Goal: Task Accomplishment & Management: Use online tool/utility

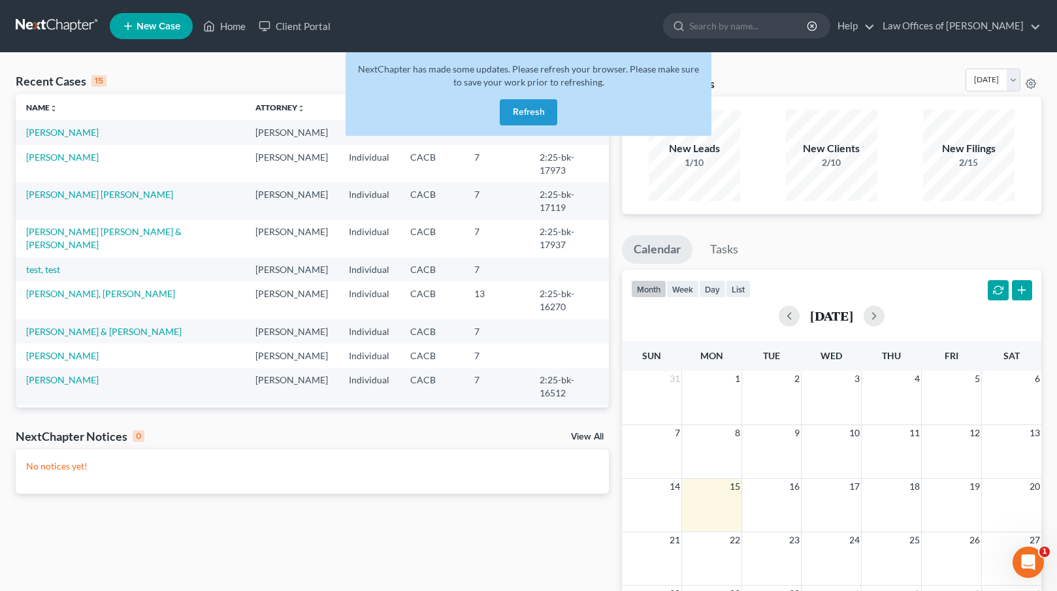
click at [526, 115] on button "Refresh" at bounding box center [528, 112] width 57 height 26
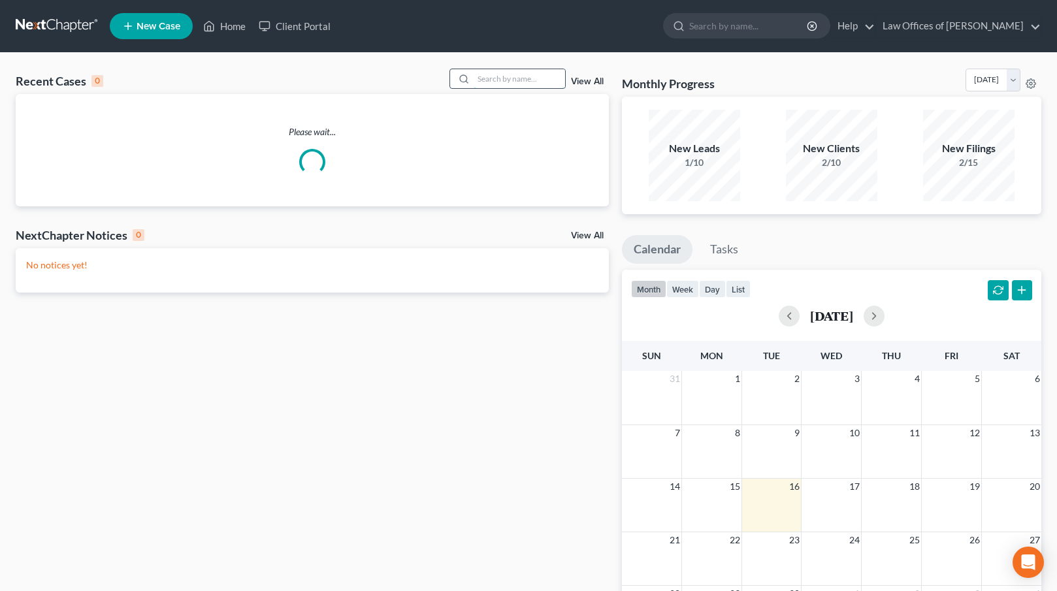
click at [492, 78] on input "search" at bounding box center [518, 78] width 91 height 19
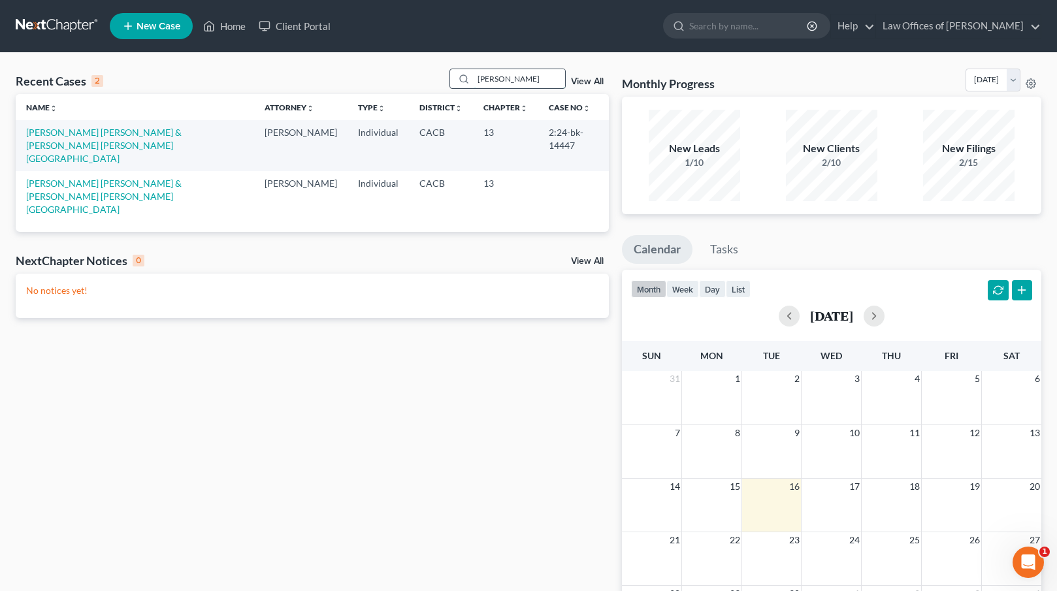
type input "luna"
click at [72, 135] on link "Luna Medina, Arnoldo & Luna Villasenor, Maura" at bounding box center [103, 145] width 155 height 37
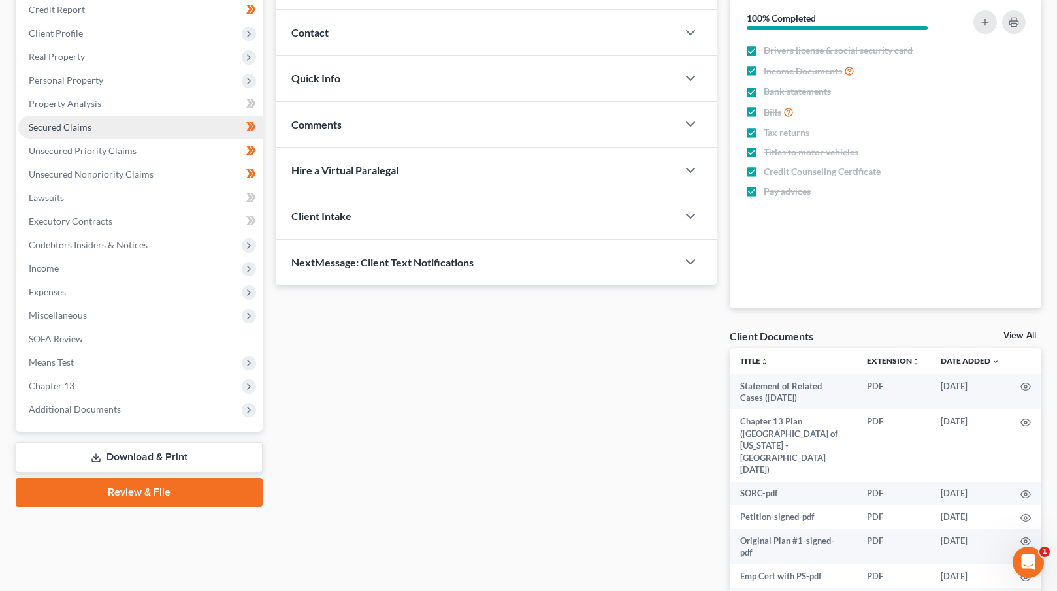
scroll to position [158, 0]
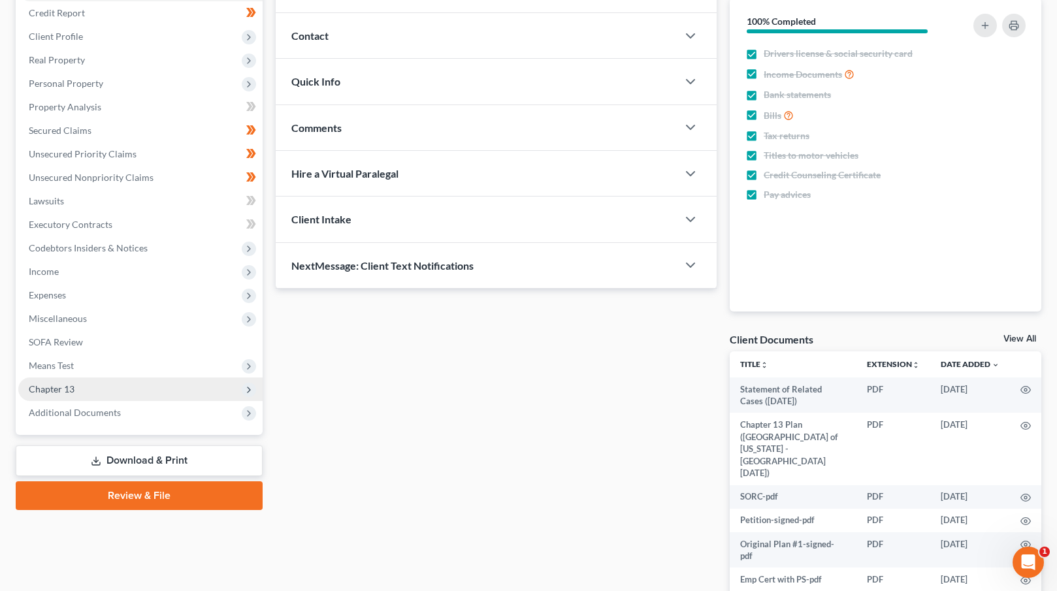
click at [101, 387] on span "Chapter 13" at bounding box center [140, 389] width 244 height 24
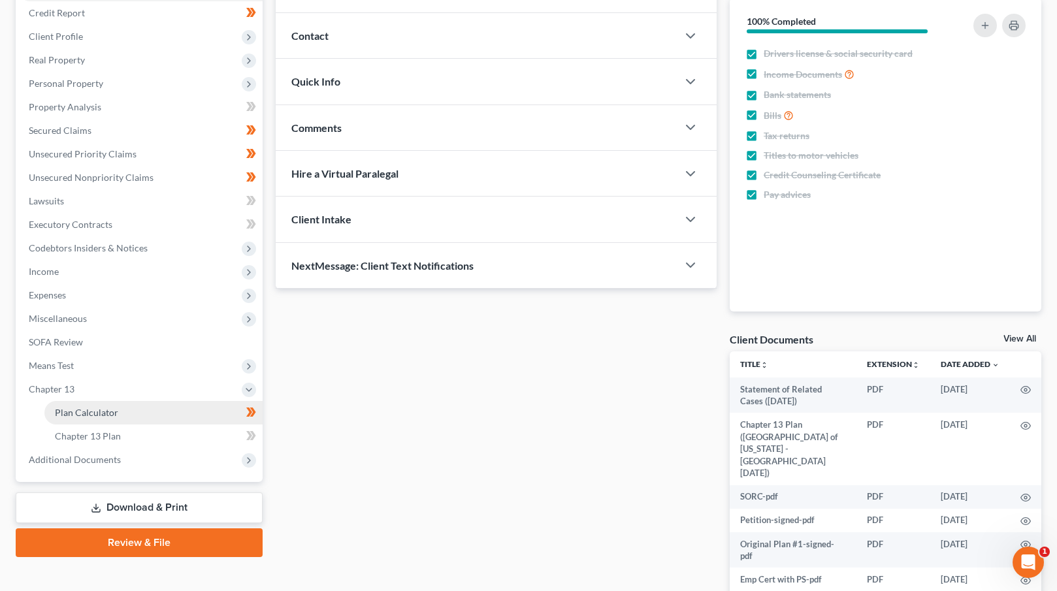
click at [114, 407] on span "Plan Calculator" at bounding box center [86, 412] width 63 height 11
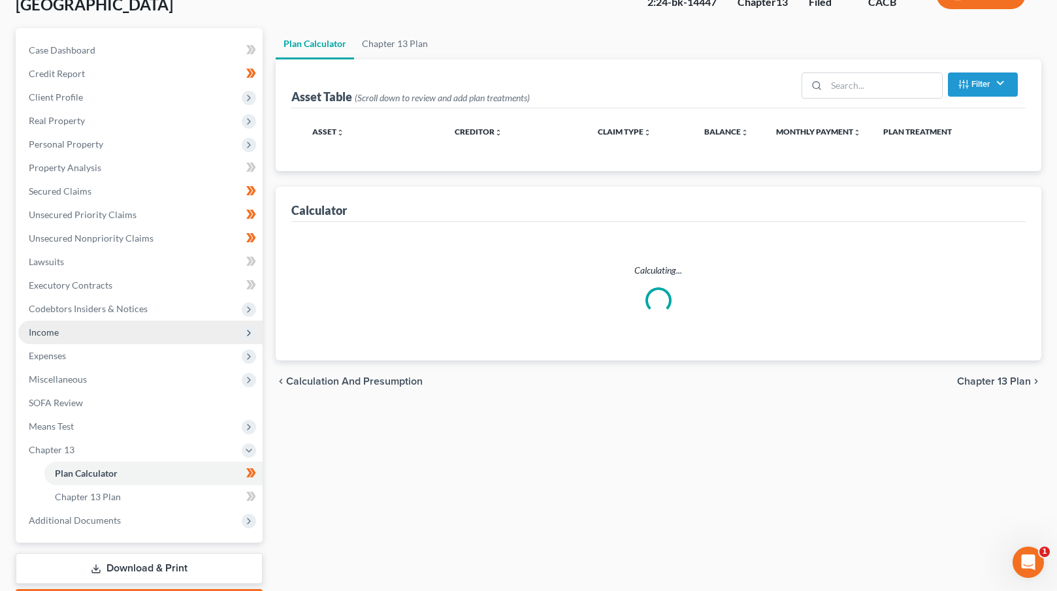
scroll to position [137, 0]
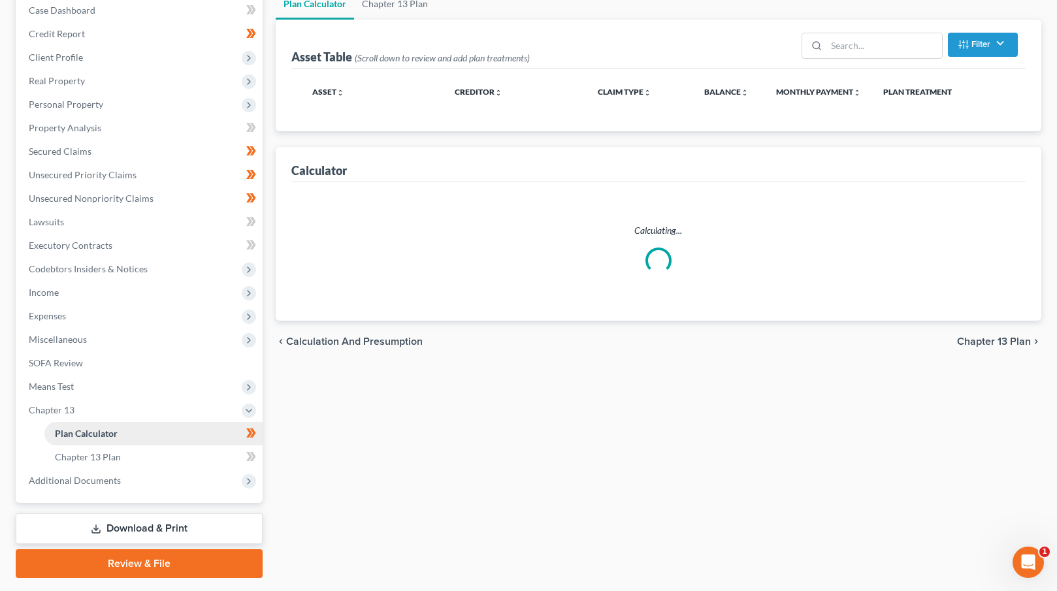
select select "59"
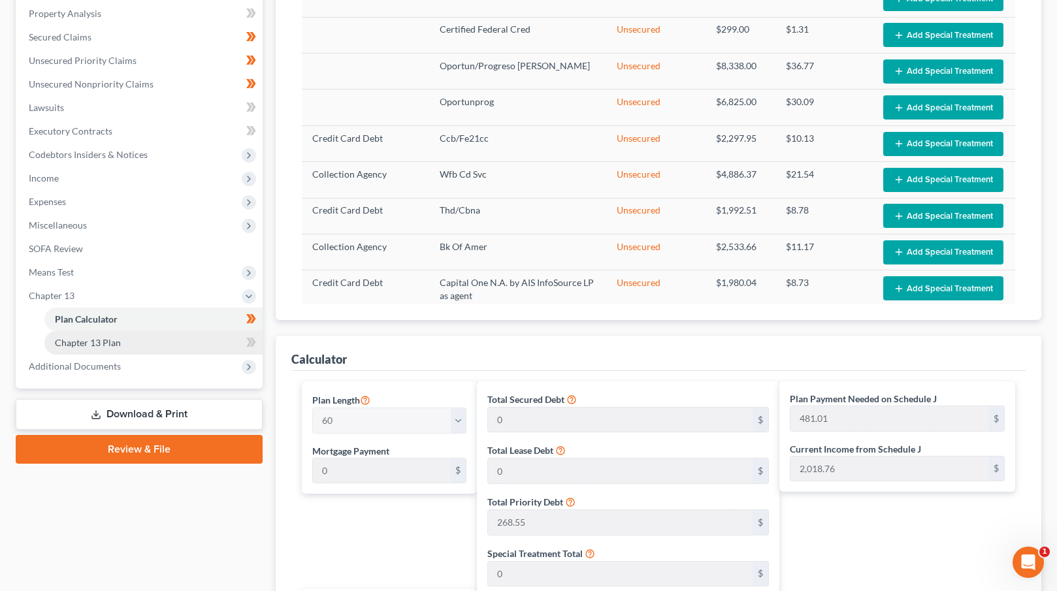
scroll to position [0, 0]
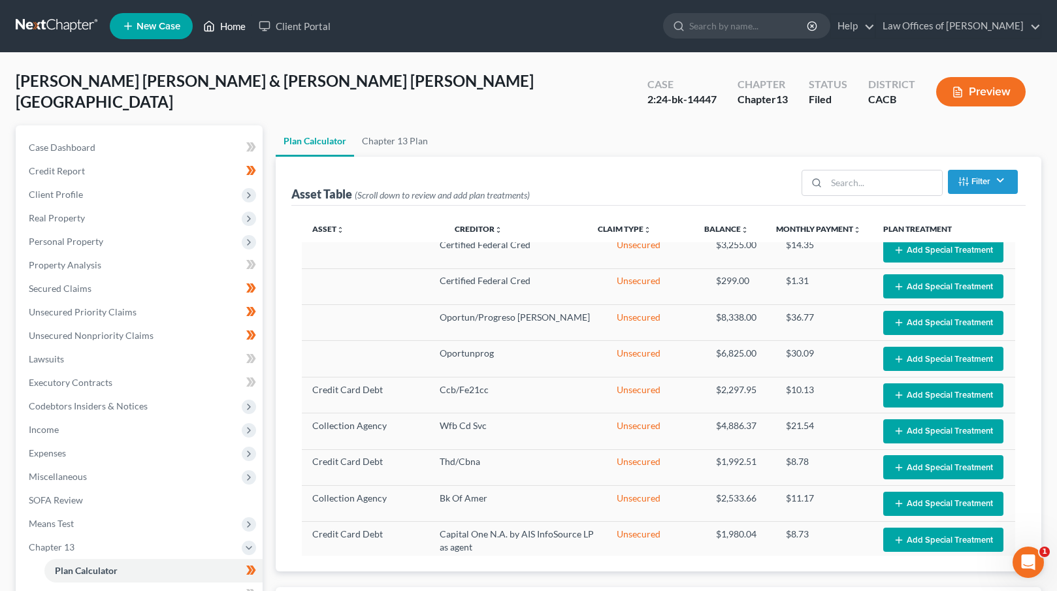
click at [231, 30] on link "Home" at bounding box center [225, 26] width 56 height 24
